Goal: Transaction & Acquisition: Purchase product/service

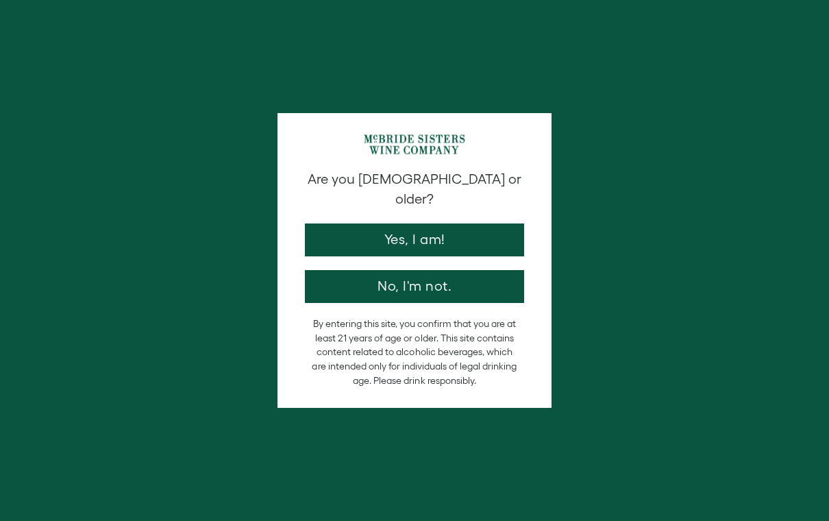
click at [463, 223] on button "Yes, I am!" at bounding box center [414, 239] width 219 height 33
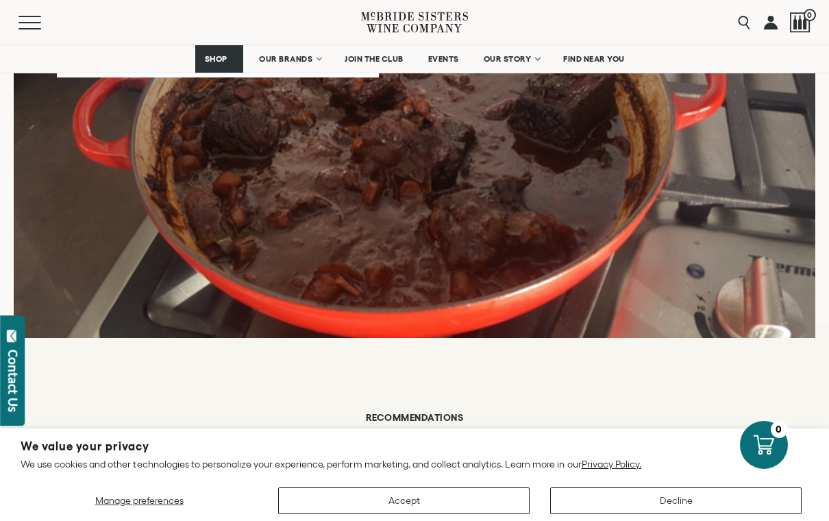
scroll to position [1342, 0]
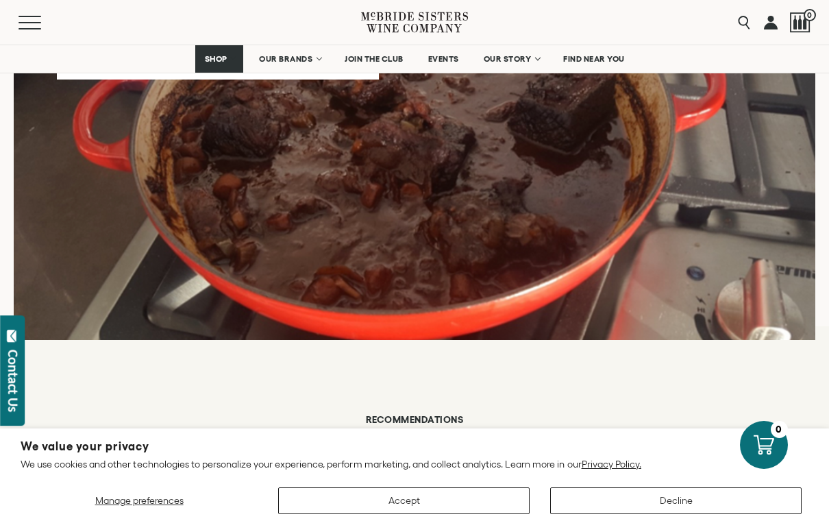
click at [296, 58] on span "OUR BRANDS" at bounding box center [285, 59] width 53 height 10
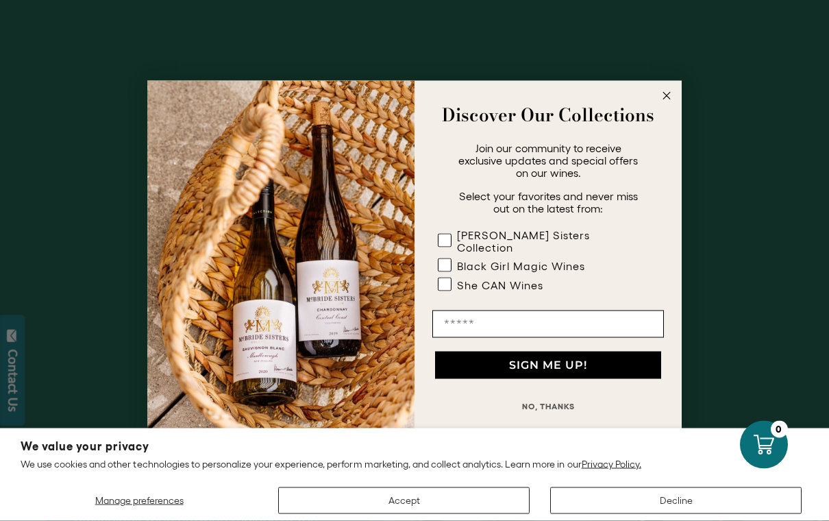
scroll to position [1587, 0]
click at [668, 103] on circle "Close dialog" at bounding box center [667, 96] width 16 height 16
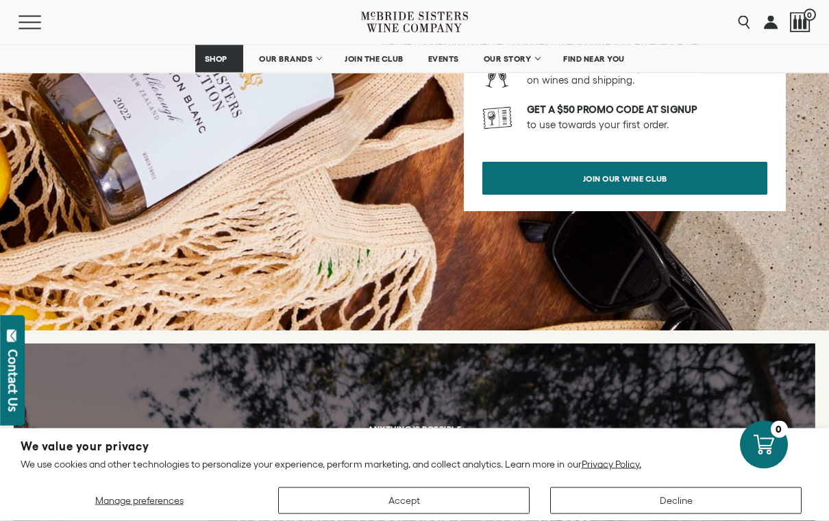
scroll to position [4983, 0]
click at [216, 65] on link "SHOP" at bounding box center [219, 58] width 48 height 27
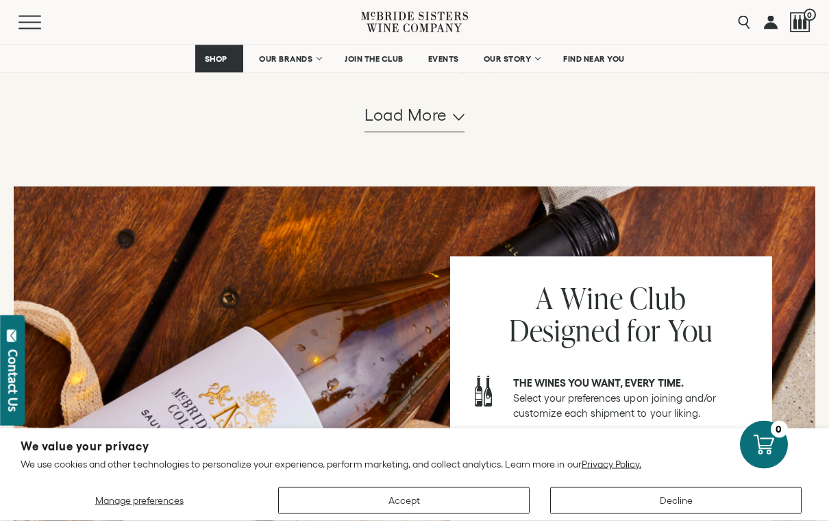
scroll to position [1539, 0]
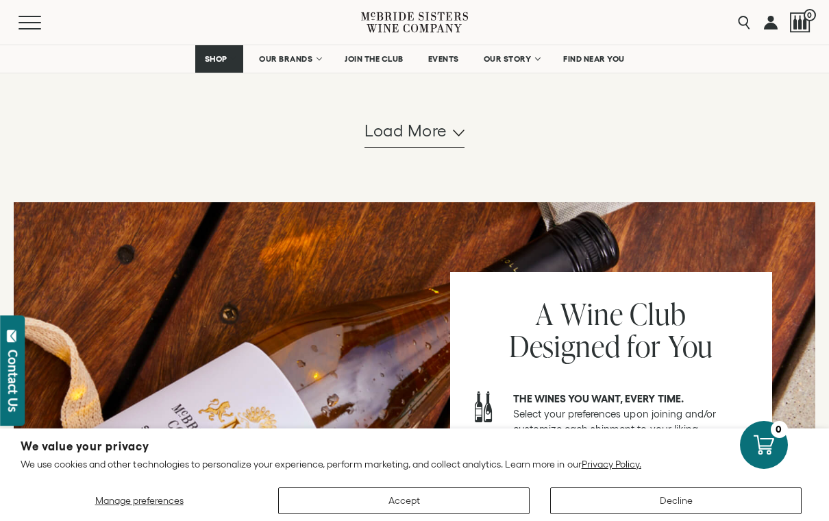
click at [413, 142] on span "Load more" at bounding box center [405, 130] width 83 height 23
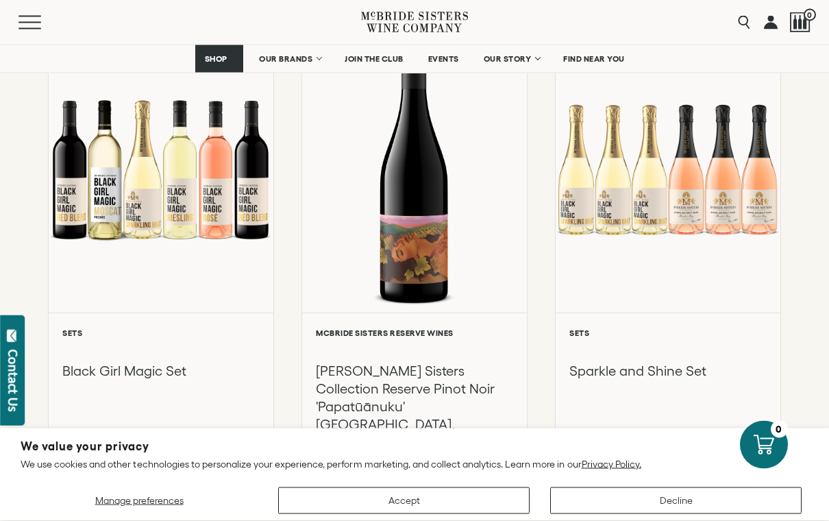
scroll to position [2538, 0]
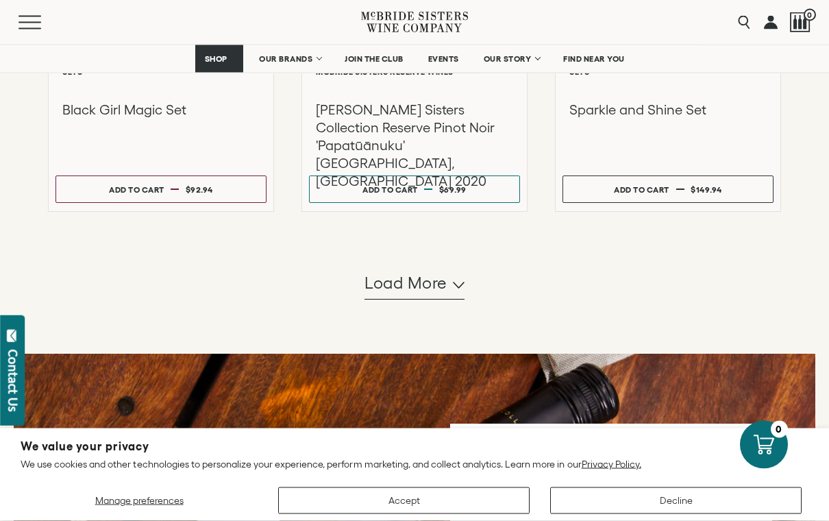
click at [397, 295] on span "Load more" at bounding box center [405, 283] width 83 height 23
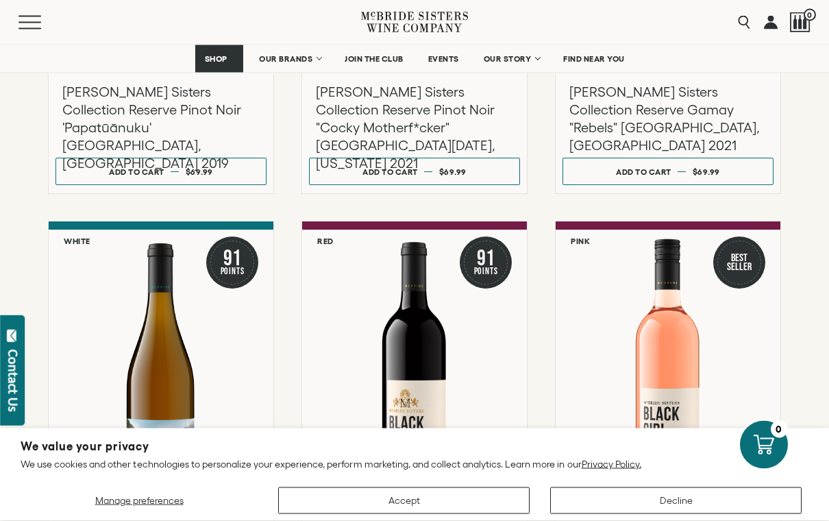
scroll to position [3298, 0]
click at [491, 272] on div "91 Points" at bounding box center [486, 262] width 52 height 52
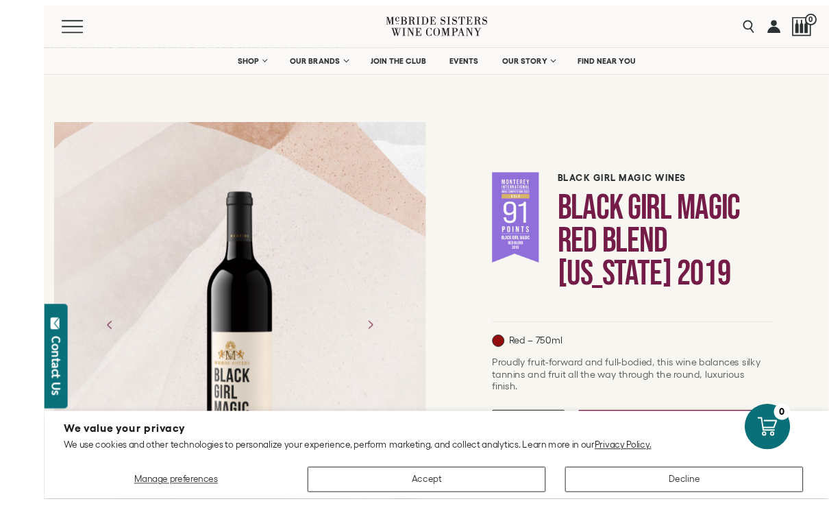
scroll to position [10, 0]
